Goal: Task Accomplishment & Management: Use online tool/utility

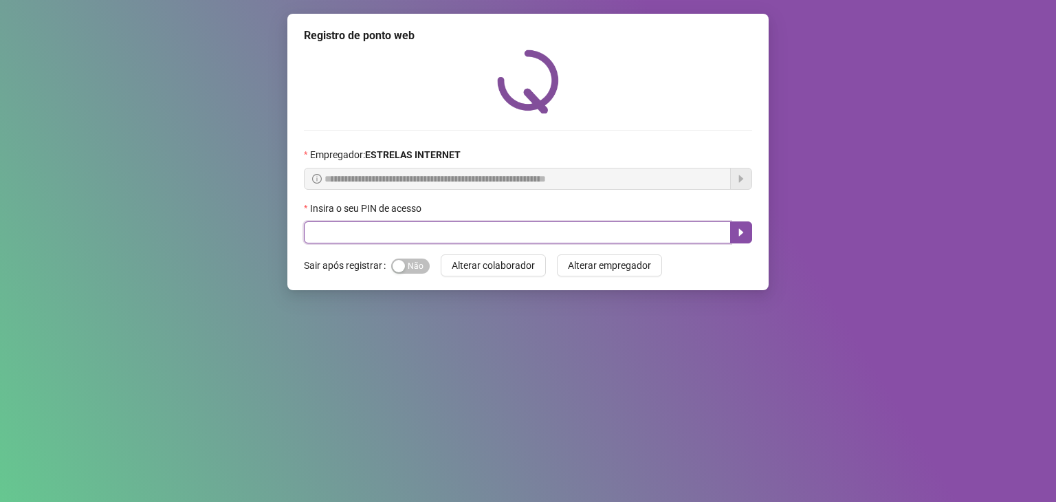
click at [429, 235] on input "text" at bounding box center [517, 232] width 427 height 22
type input "*****"
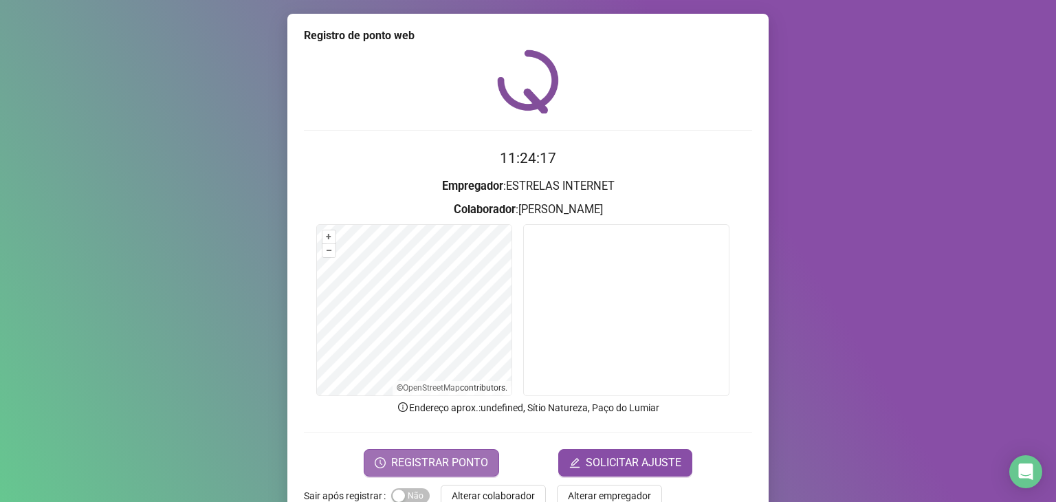
click at [421, 452] on button "REGISTRAR PONTO" at bounding box center [431, 463] width 135 height 28
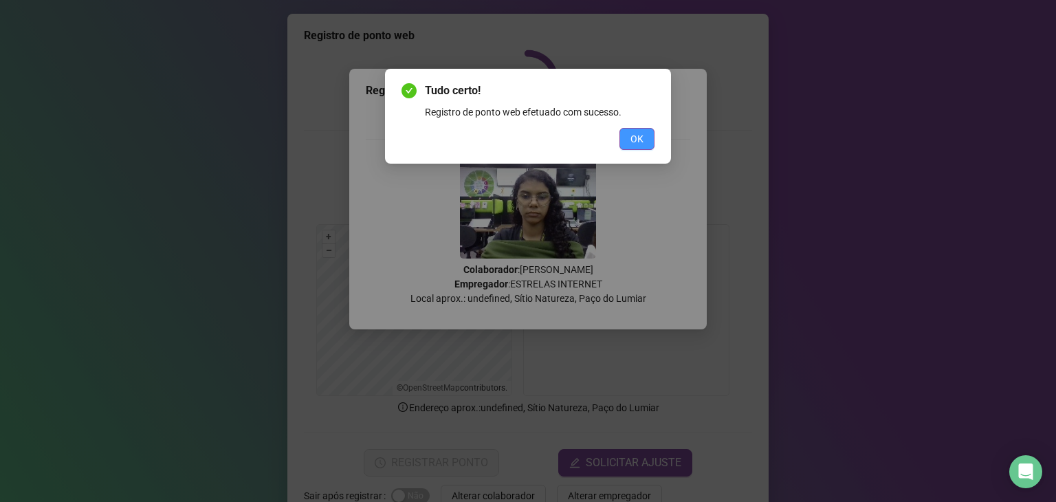
click at [635, 146] on button "OK" at bounding box center [636, 139] width 35 height 22
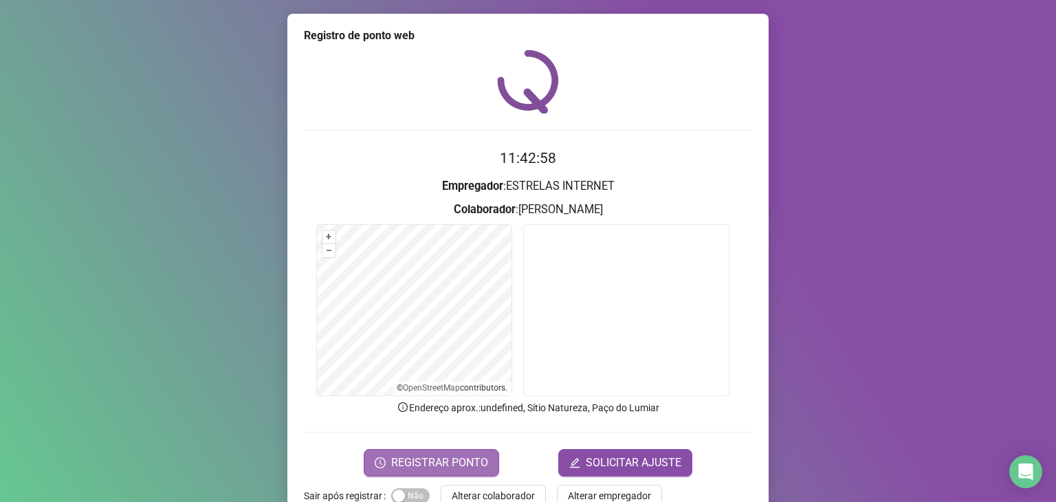
click at [399, 460] on span "REGISTRAR PONTO" at bounding box center [439, 462] width 97 height 17
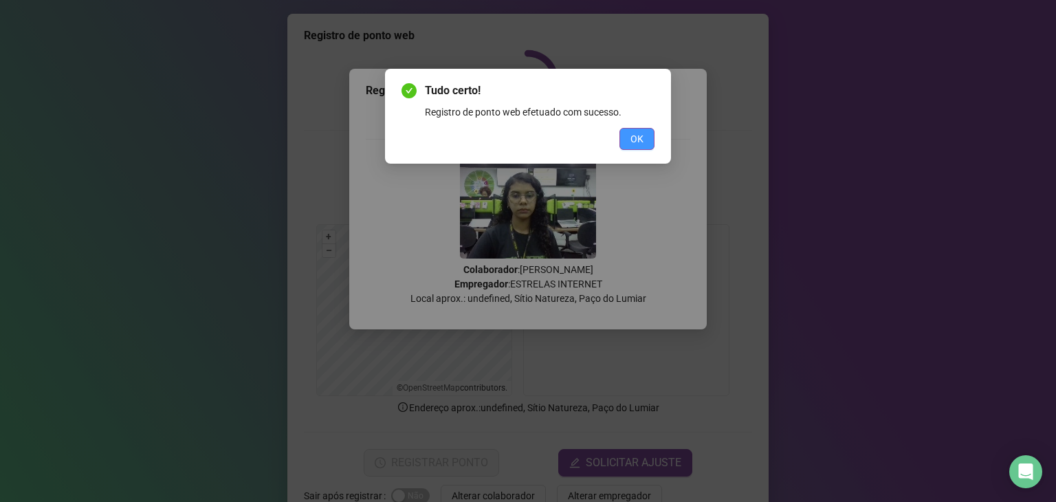
click at [644, 128] on button "OK" at bounding box center [636, 139] width 35 height 22
